Goal: Book appointment/travel/reservation

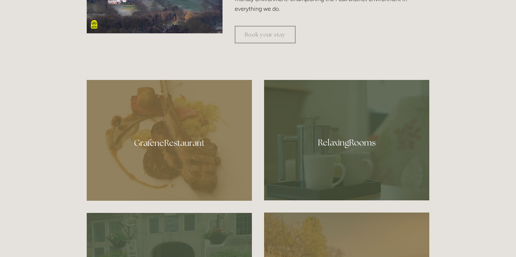
scroll to position [351, 0]
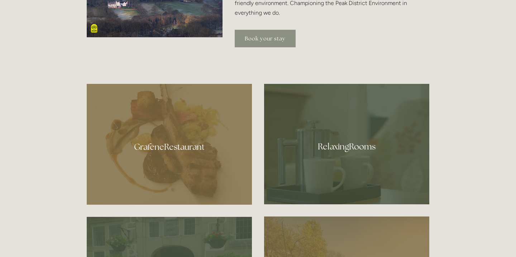
click at [268, 34] on link "Book your stay" at bounding box center [265, 39] width 61 height 18
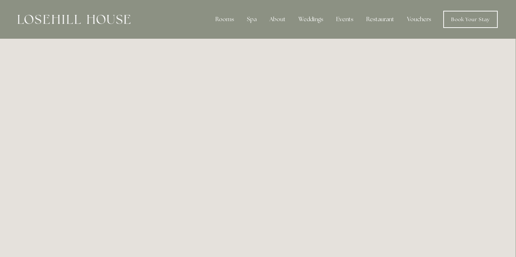
scroll to position [0, 0]
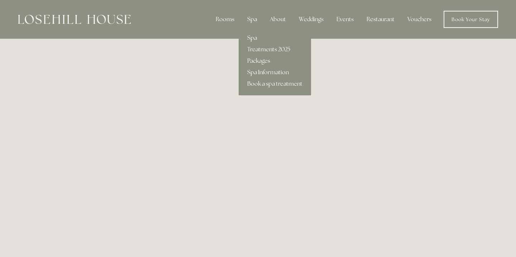
click at [253, 19] on div "Spa" at bounding box center [251, 19] width 21 height 14
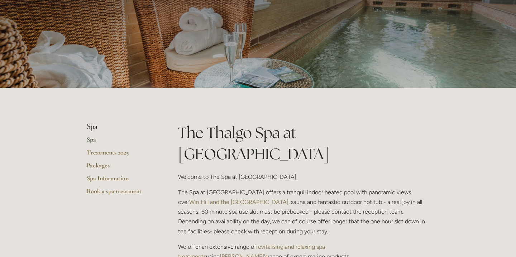
scroll to position [69, 0]
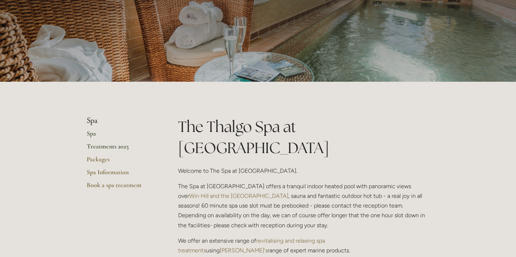
click at [106, 147] on link "Treatments 2025" at bounding box center [121, 148] width 68 height 13
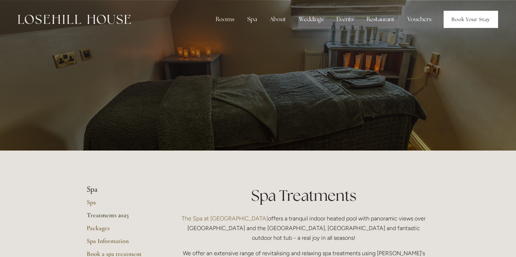
click at [476, 16] on link "Book Your Stay" at bounding box center [470, 19] width 54 height 17
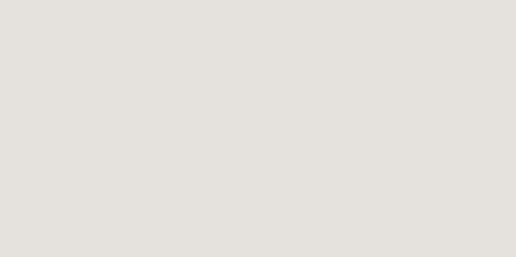
scroll to position [251, 0]
